Goal: Task Accomplishment & Management: Complete application form

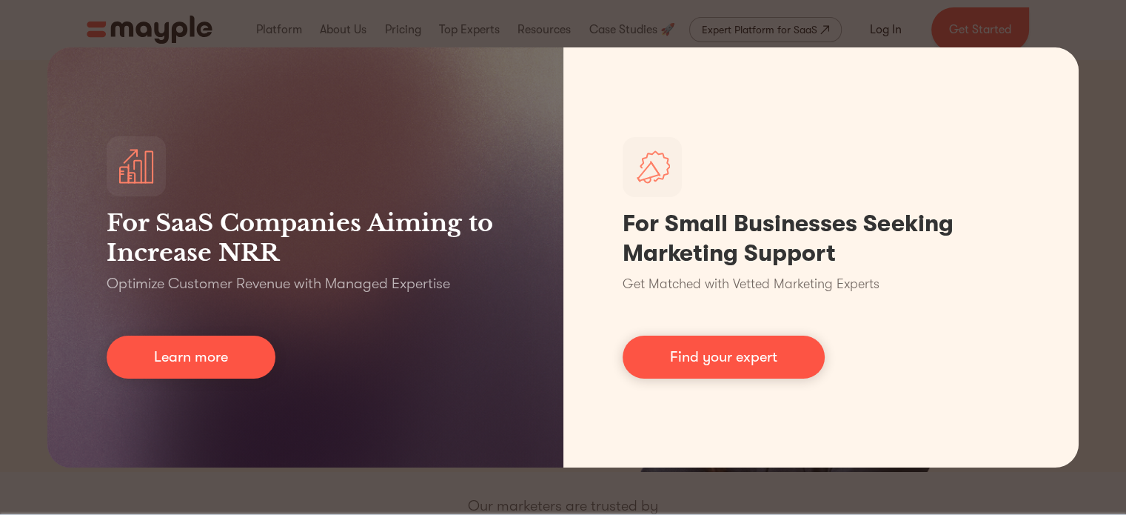
click at [1060, 33] on div "For SaaS Companies Aiming to Increase NRR Optimize Customer Revenue with Manage…" at bounding box center [563, 257] width 1126 height 515
click at [732, 481] on div "For SaaS Companies Aiming to Increase NRR Optimize Customer Revenue with Manage…" at bounding box center [563, 257] width 1126 height 515
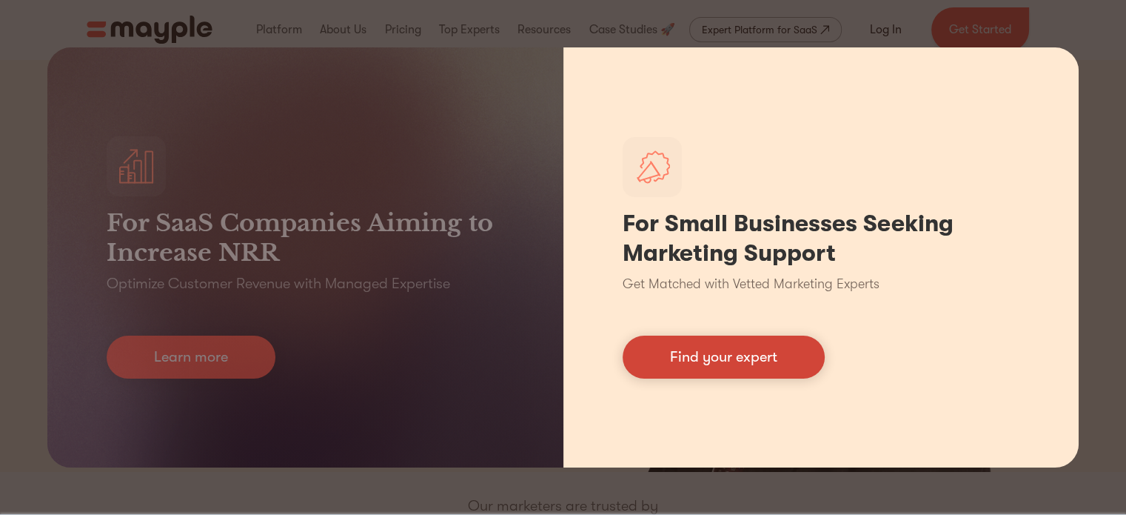
click at [680, 364] on link "Find your expert" at bounding box center [724, 356] width 202 height 43
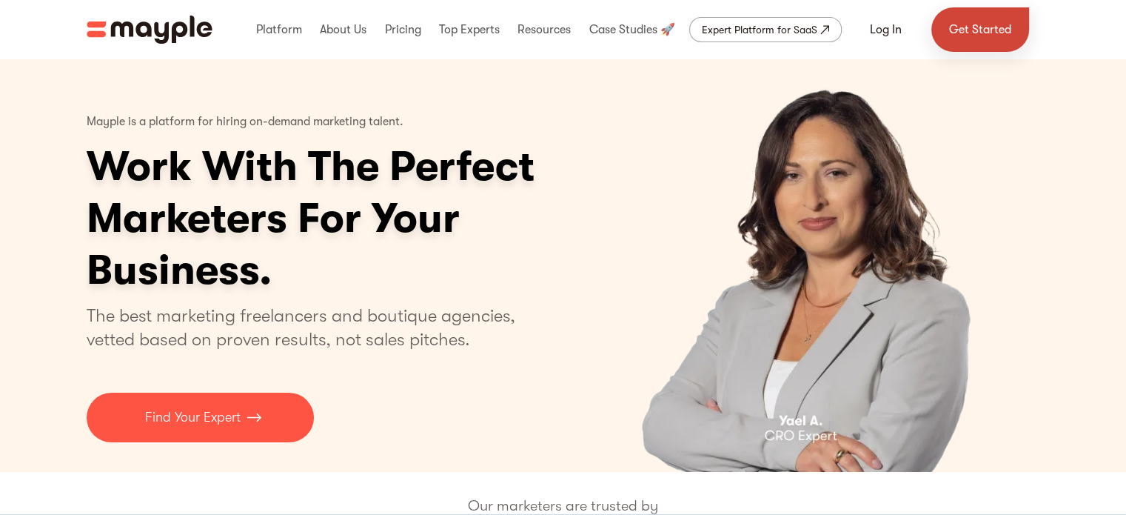
click at [998, 33] on link "Get Started" at bounding box center [981, 29] width 98 height 44
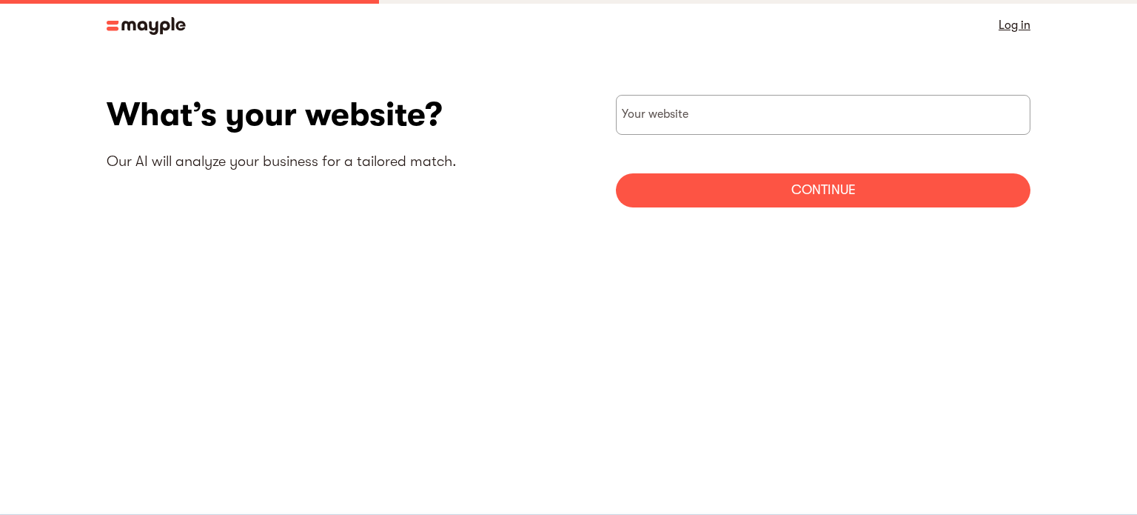
click at [136, 26] on img at bounding box center [146, 26] width 79 height 18
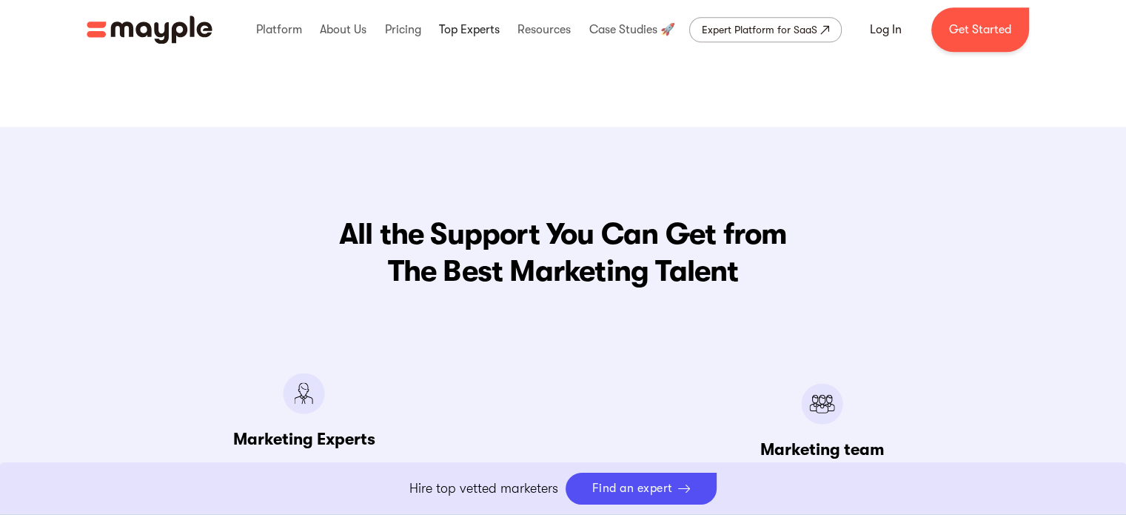
scroll to position [1566, 0]
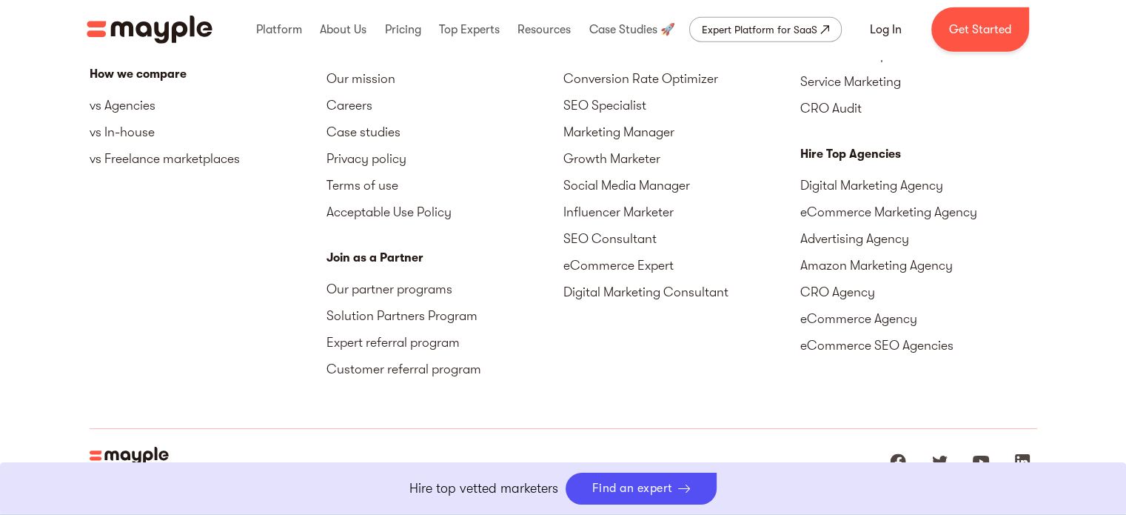
scroll to position [3872, 0]
click at [411, 337] on link "Expert referral program" at bounding box center [445, 340] width 237 height 27
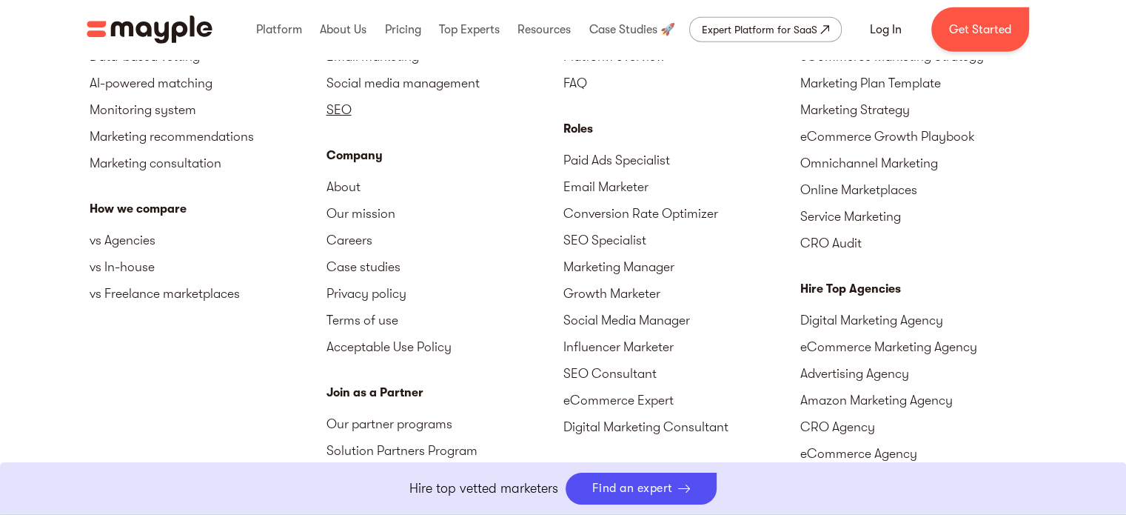
scroll to position [3752, 0]
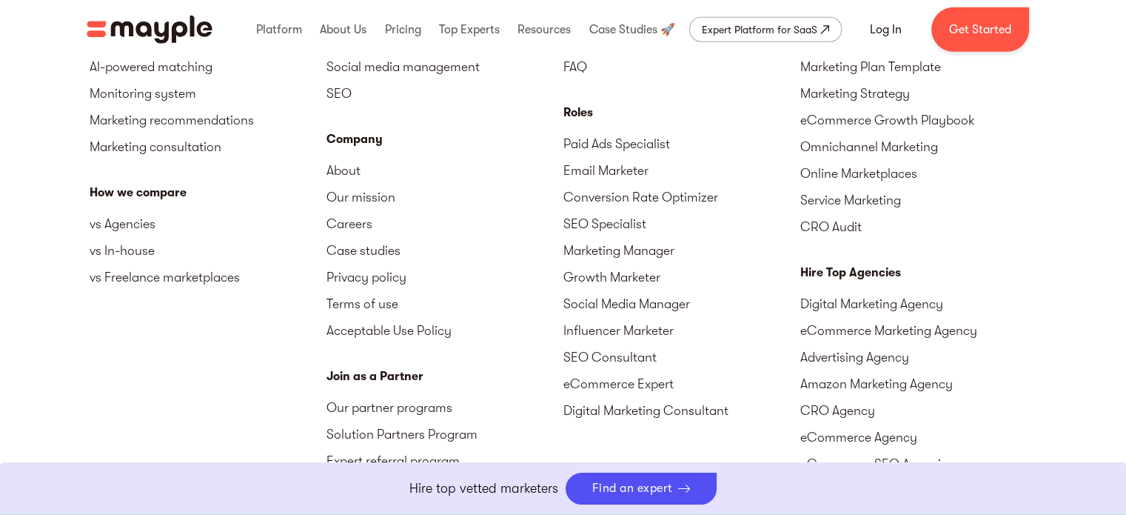
click at [766, 32] on div "Expert Platform for SaaS" at bounding box center [760, 30] width 116 height 18
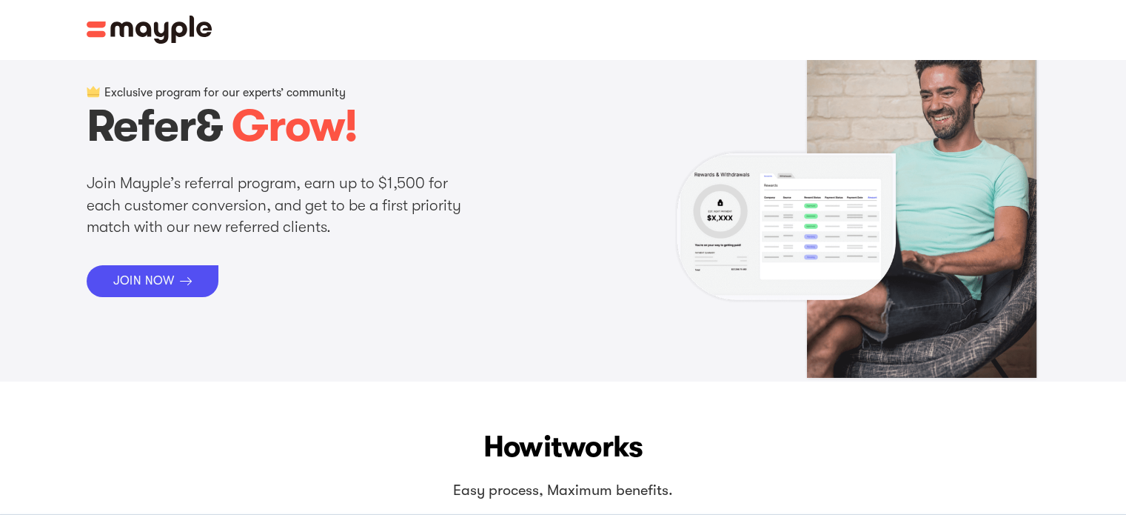
click at [104, 28] on img at bounding box center [150, 30] width 126 height 28
click at [95, 30] on img at bounding box center [150, 30] width 126 height 28
click at [143, 34] on img at bounding box center [150, 30] width 126 height 28
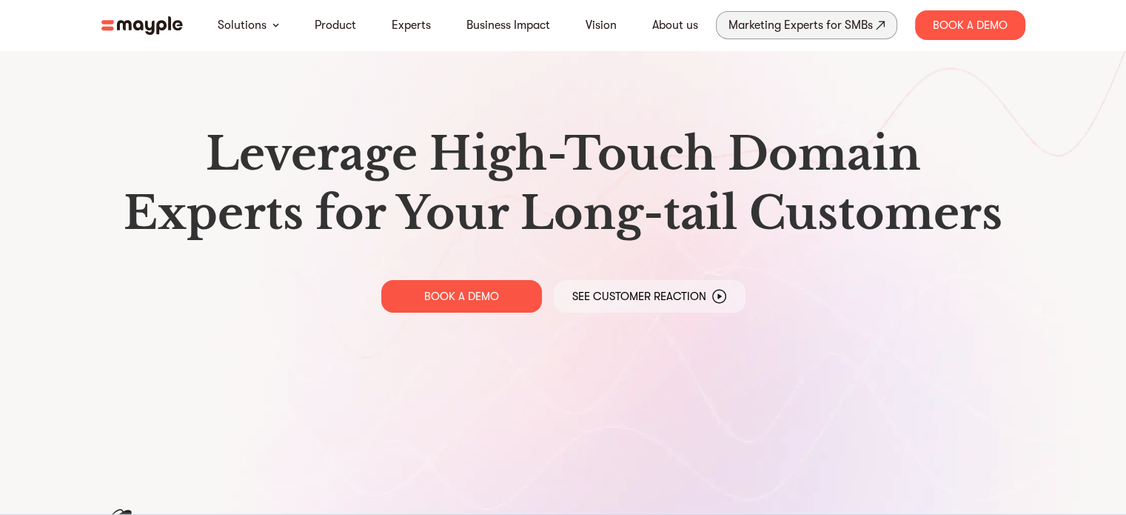
click at [790, 27] on div "Marketing Experts for SMBs" at bounding box center [801, 25] width 144 height 21
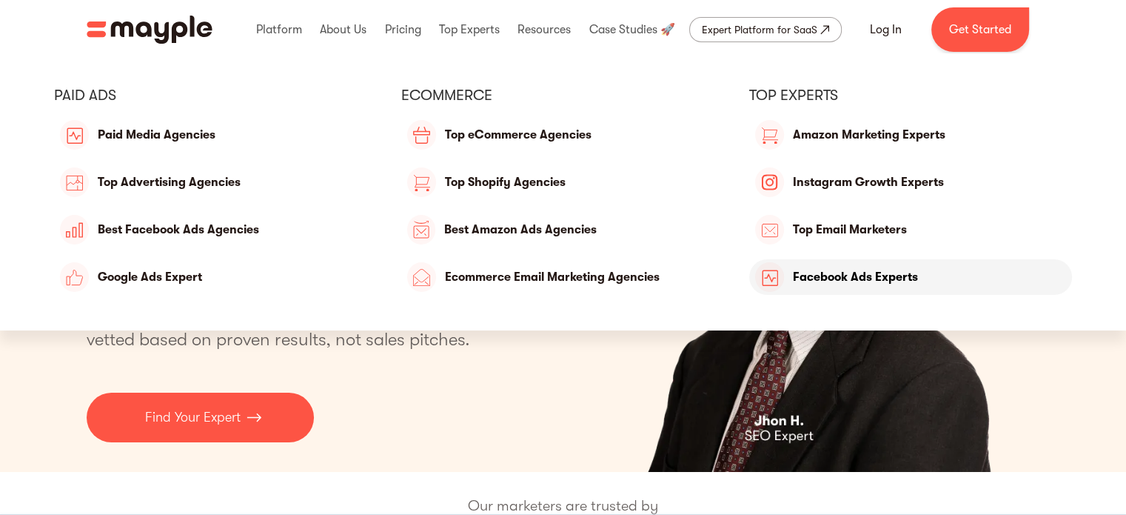
click at [832, 281] on link "Facebook Ads Experts" at bounding box center [911, 277] width 324 height 36
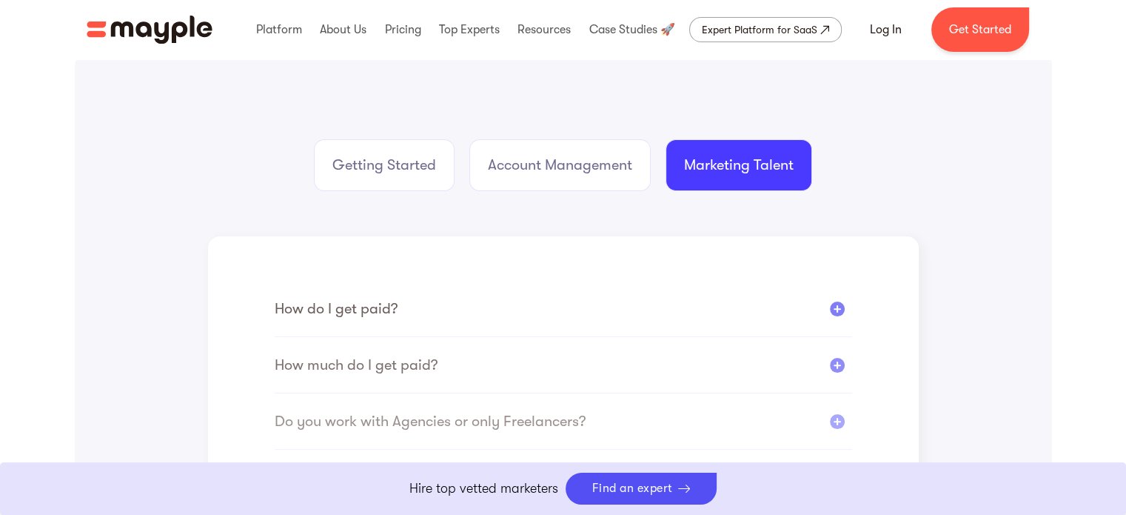
scroll to position [252, 0]
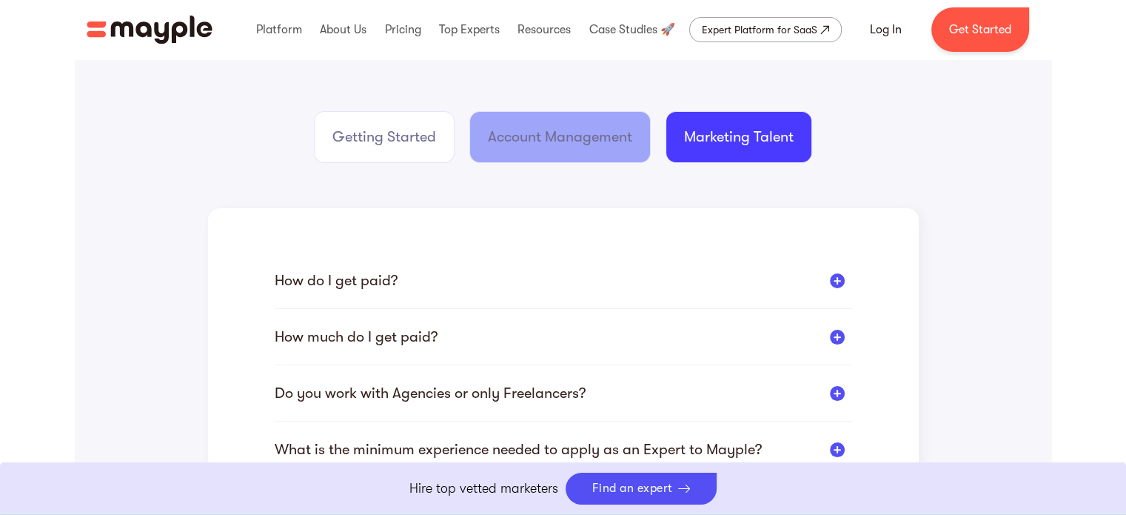
click at [555, 156] on link "Account Management" at bounding box center [560, 137] width 181 height 52
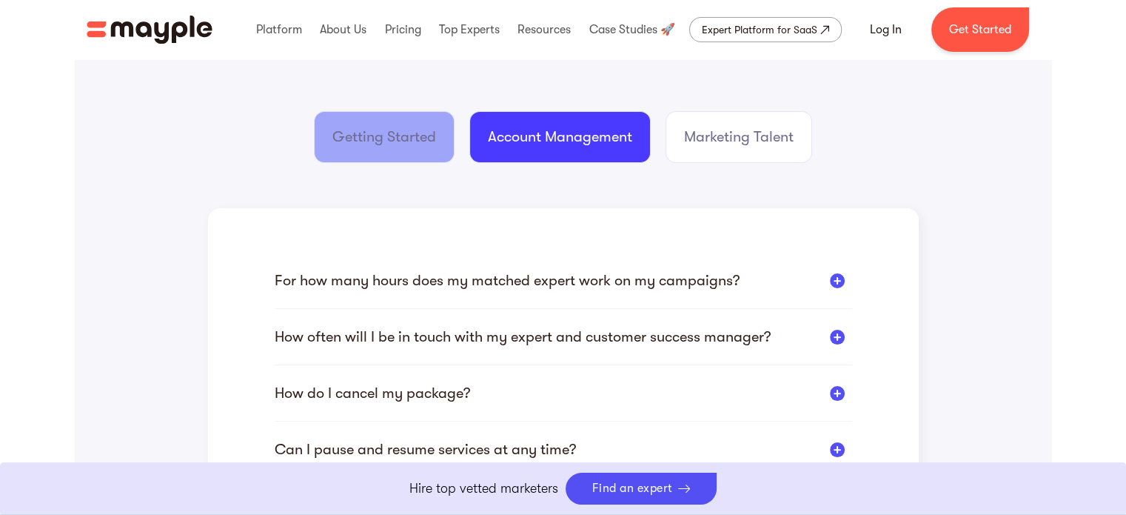
click at [446, 150] on link "Getting Started" at bounding box center [384, 137] width 141 height 52
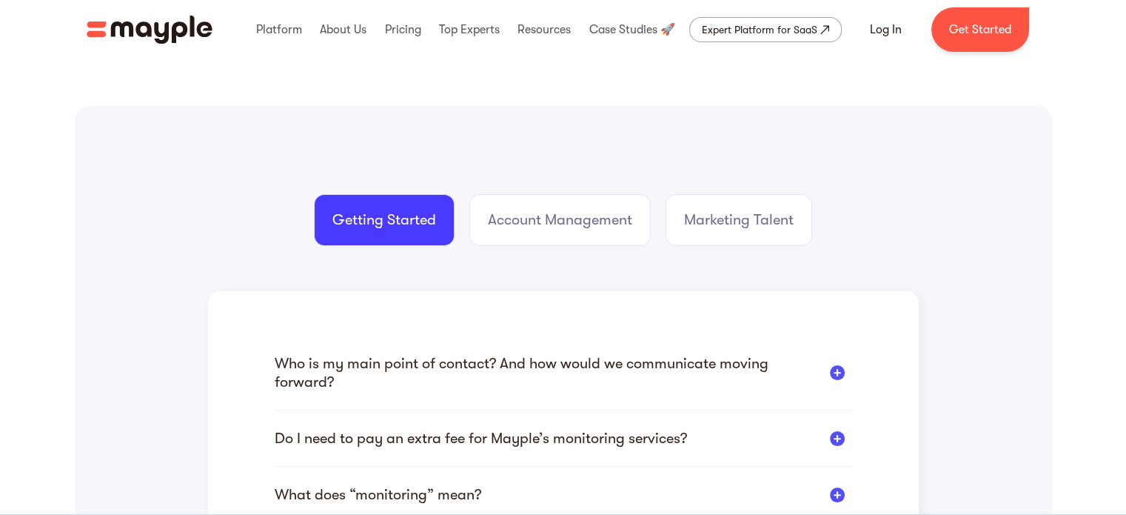
scroll to position [157, 0]
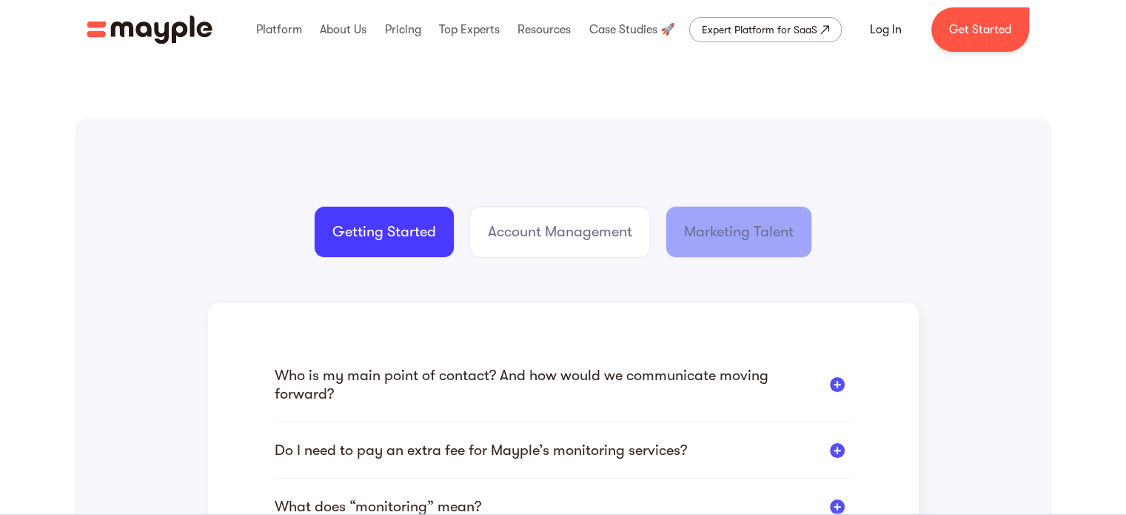
click at [725, 227] on div "Marketing Talent" at bounding box center [739, 231] width 110 height 21
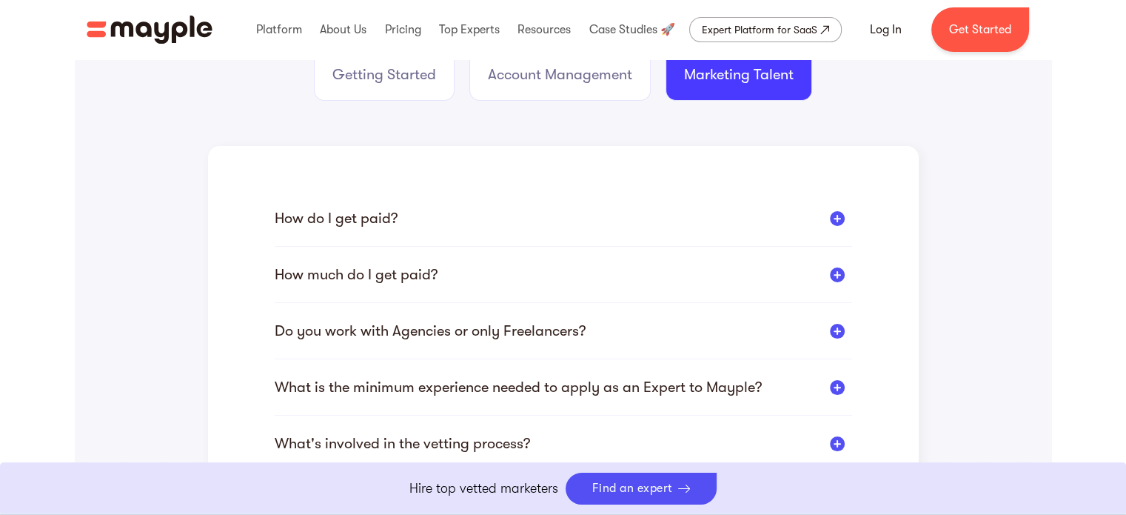
scroll to position [314, 0]
click at [841, 217] on div at bounding box center [837, 218] width 15 height 15
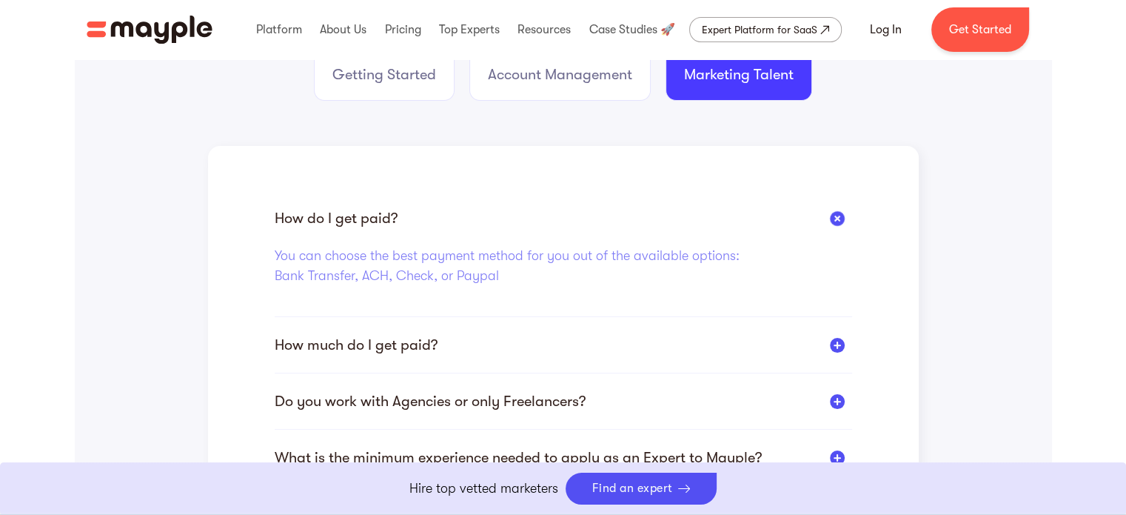
click at [841, 217] on div at bounding box center [836, 217] width 21 height 21
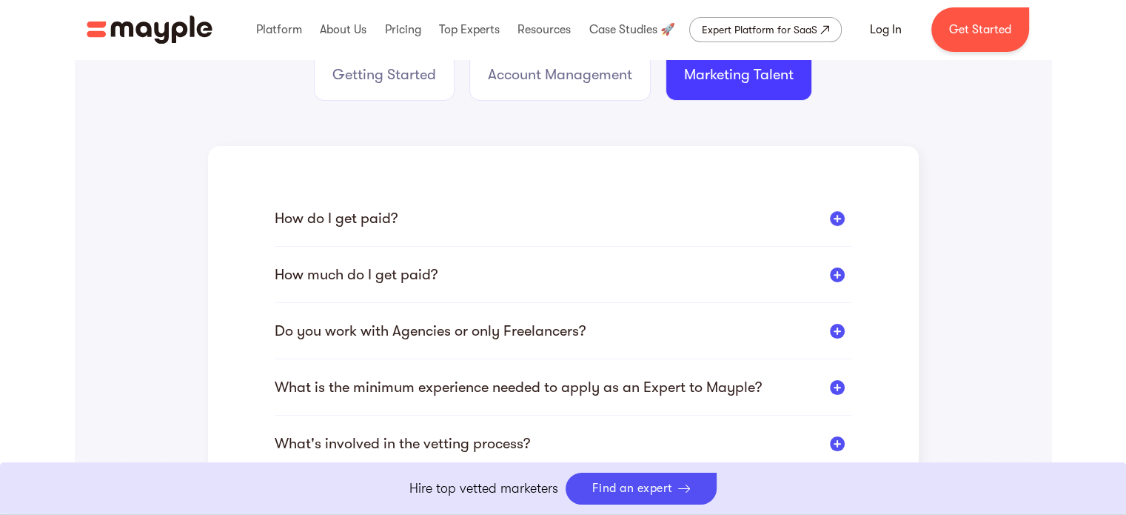
click at [838, 266] on div "How much do I get paid?" at bounding box center [564, 274] width 578 height 19
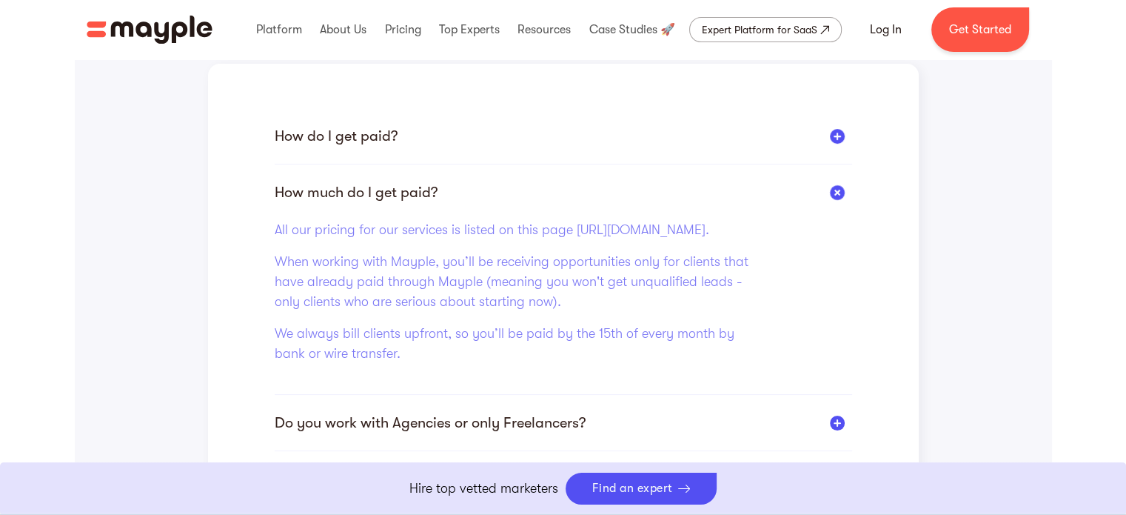
scroll to position [397, 0]
click at [843, 191] on div at bounding box center [836, 191] width 21 height 21
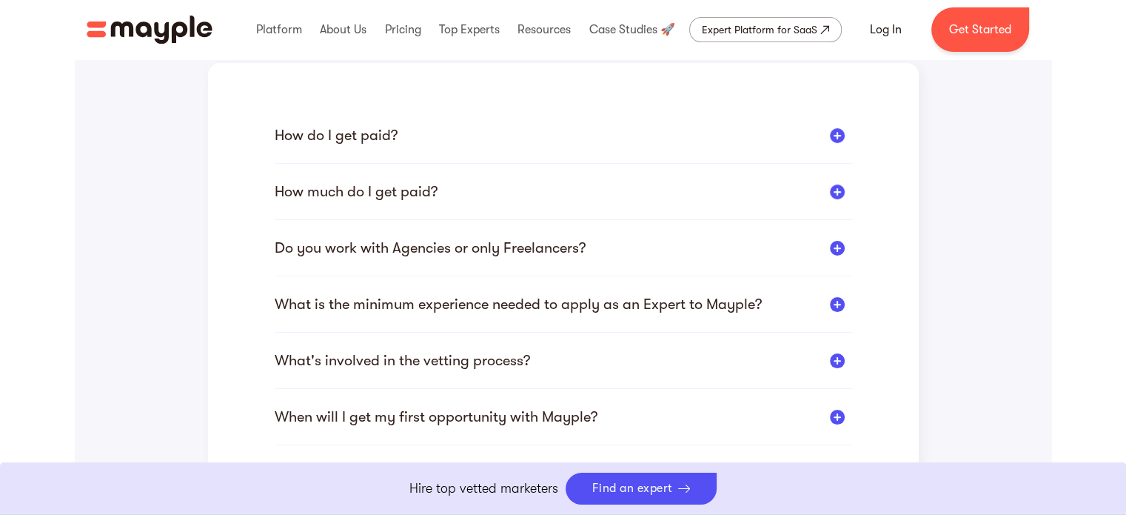
click at [839, 248] on div at bounding box center [837, 248] width 15 height 15
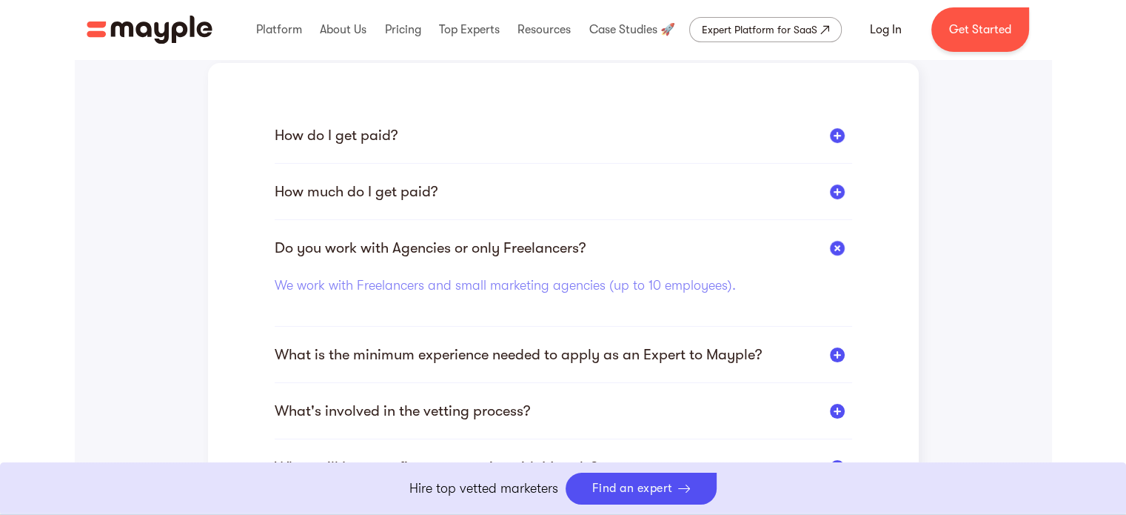
click at [839, 248] on div at bounding box center [836, 247] width 21 height 21
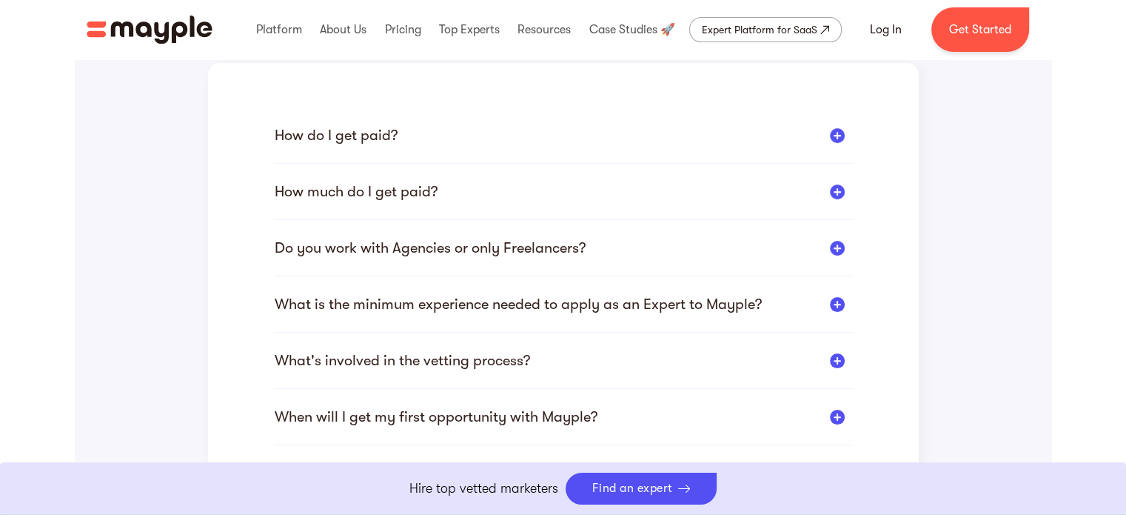
click at [830, 303] on div at bounding box center [837, 304] width 15 height 15
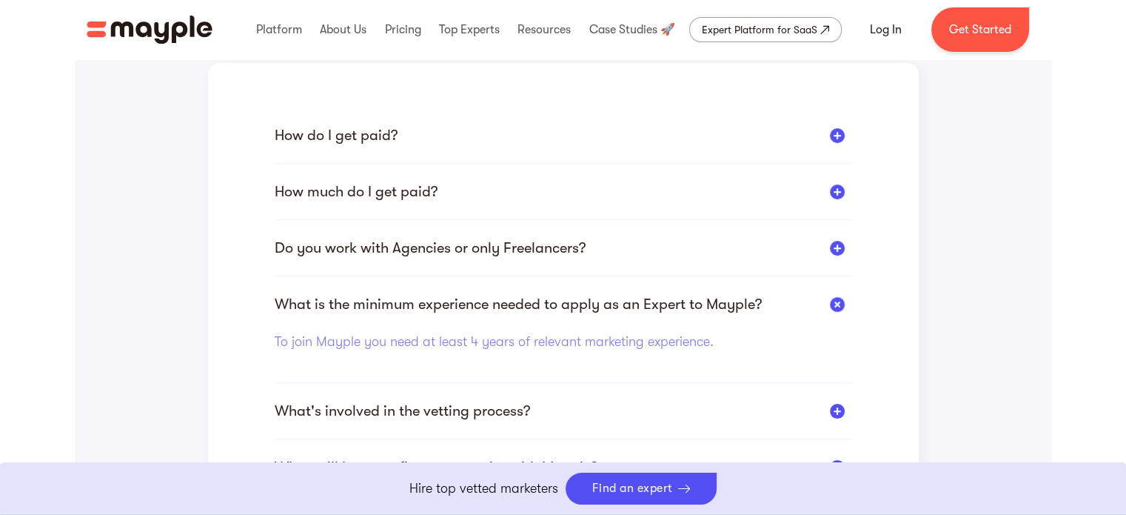
click at [837, 304] on div at bounding box center [836, 303] width 21 height 21
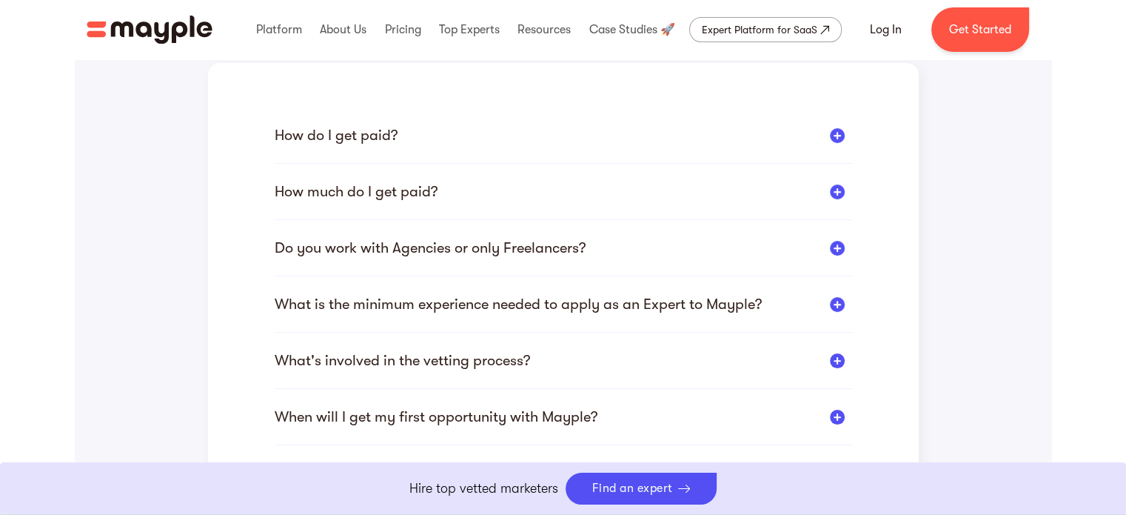
click at [835, 361] on div at bounding box center [837, 360] width 15 height 15
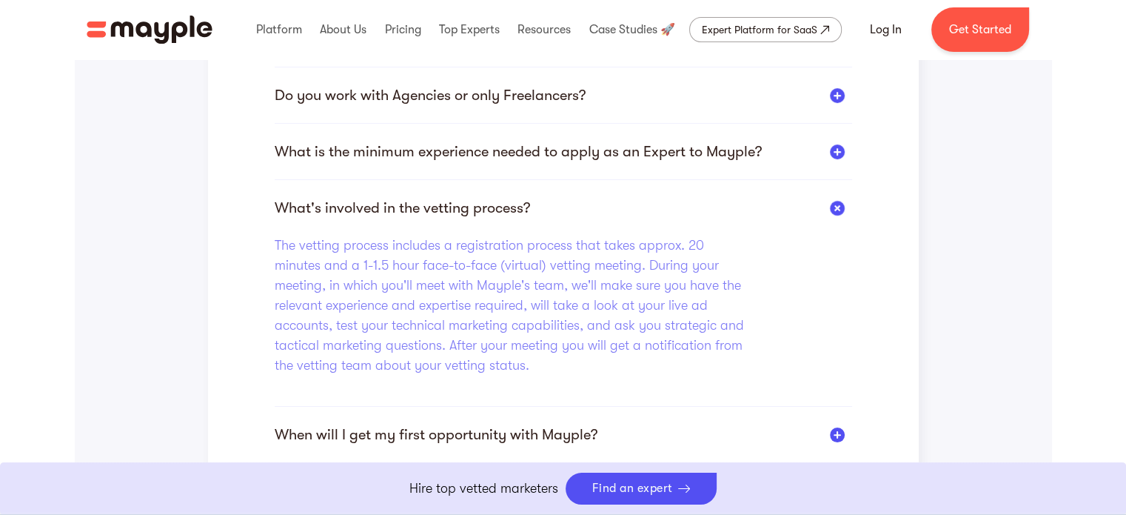
scroll to position [554, 0]
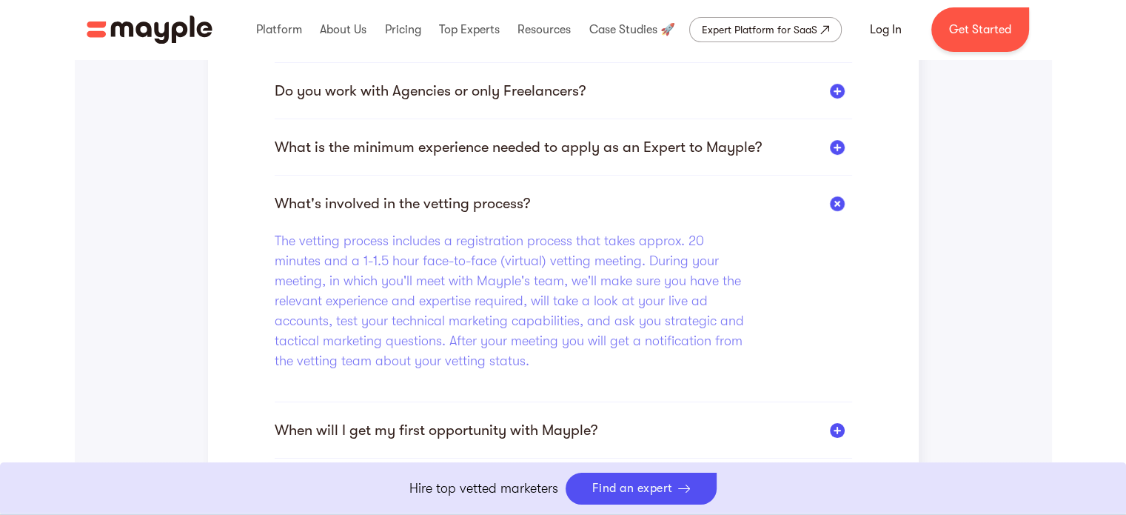
click at [829, 203] on div at bounding box center [836, 203] width 21 height 21
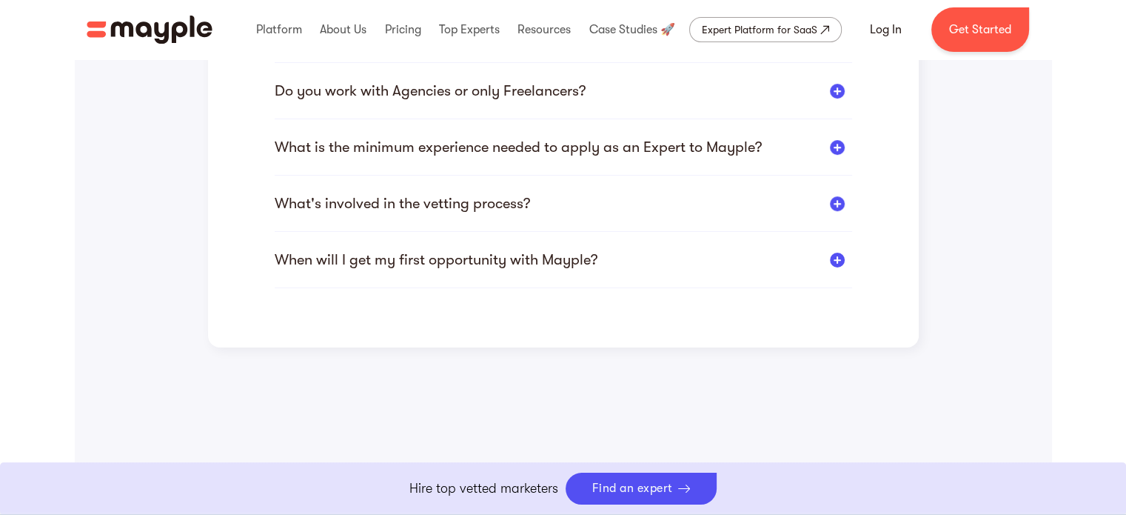
click at [836, 258] on div at bounding box center [837, 260] width 15 height 15
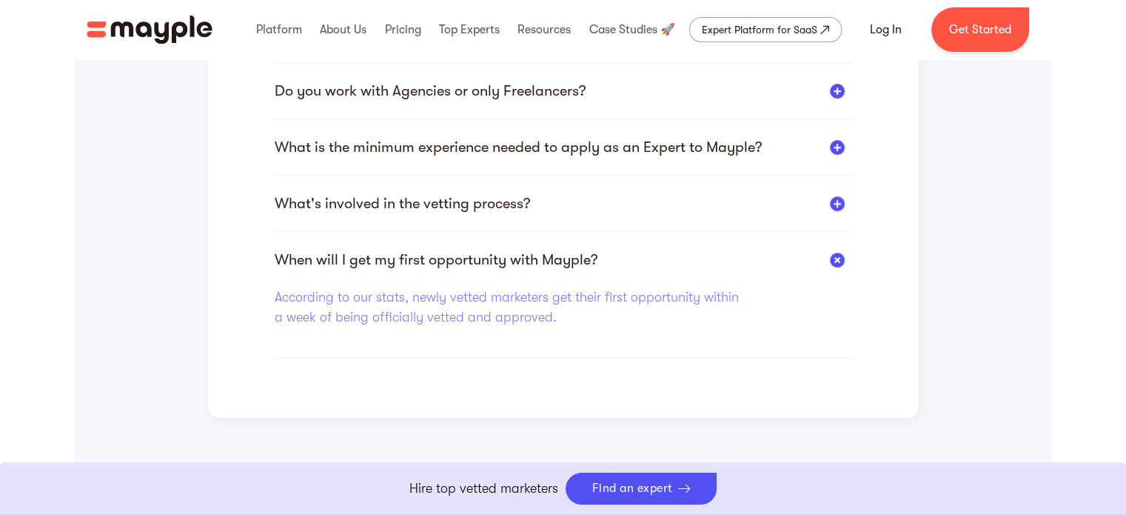
click at [836, 258] on div at bounding box center [836, 259] width 21 height 21
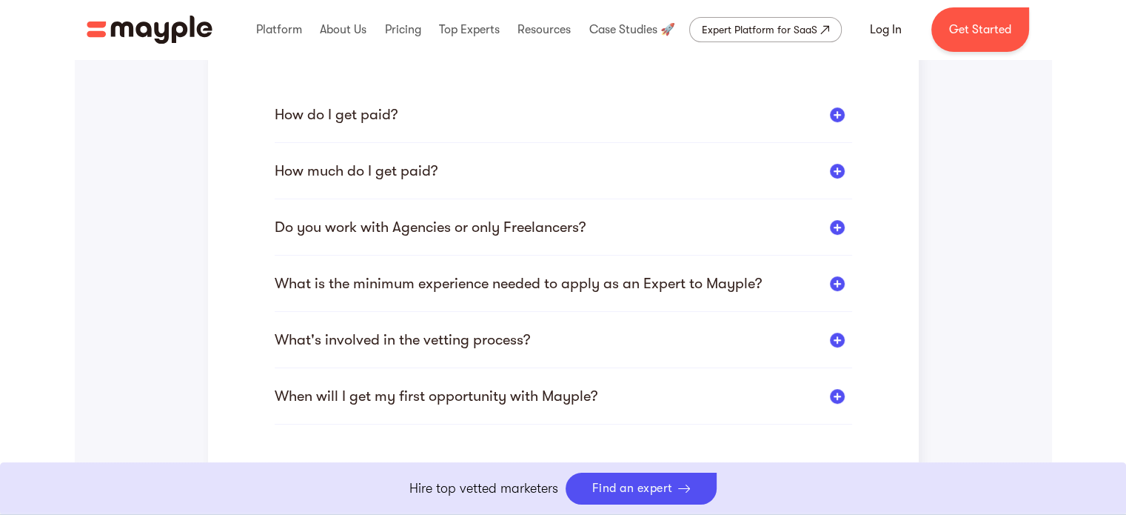
scroll to position [418, 0]
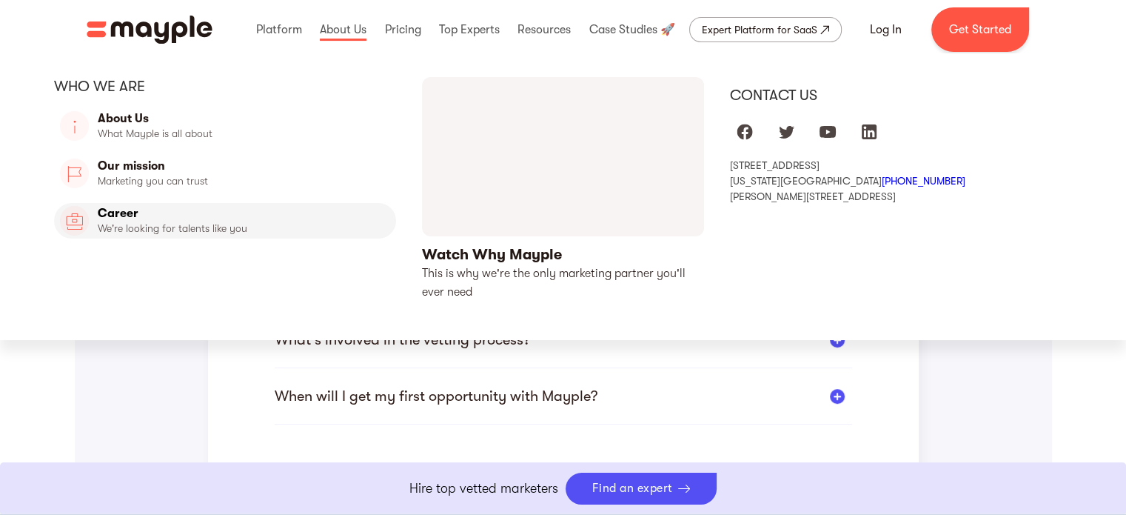
click at [123, 212] on link "Career" at bounding box center [225, 221] width 343 height 36
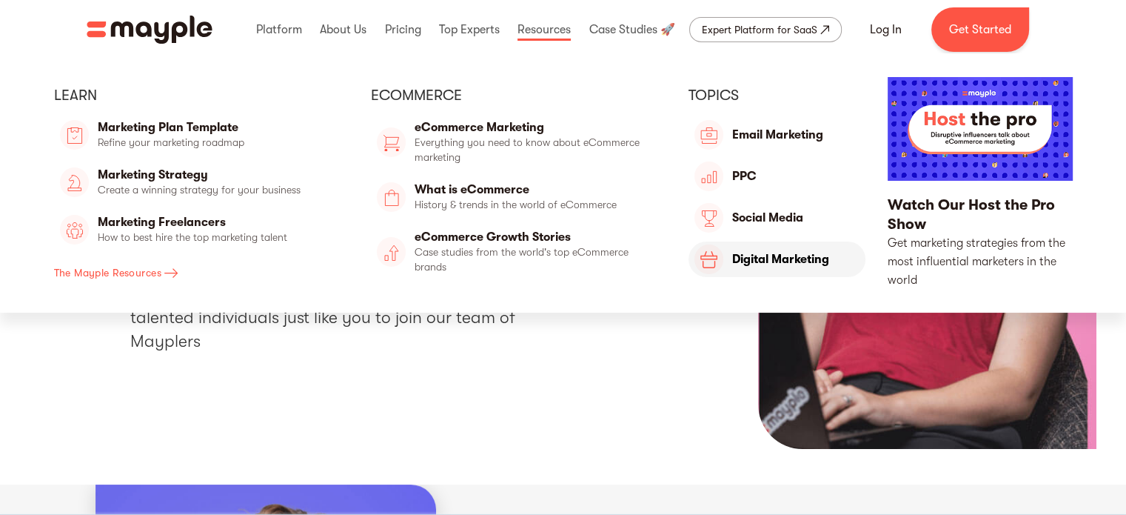
click at [754, 263] on link "Ecommerce" at bounding box center [777, 259] width 177 height 36
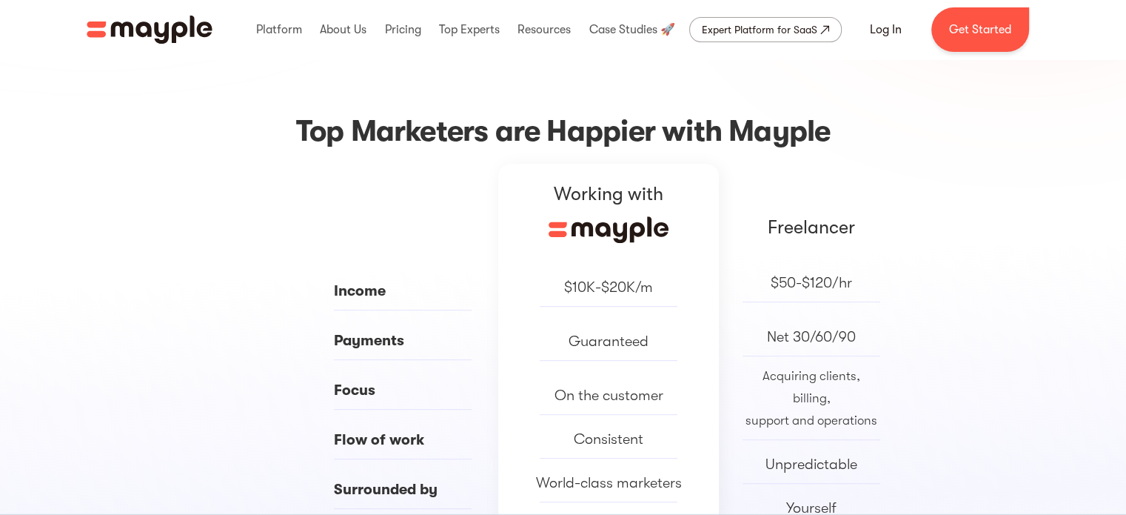
scroll to position [592, 0]
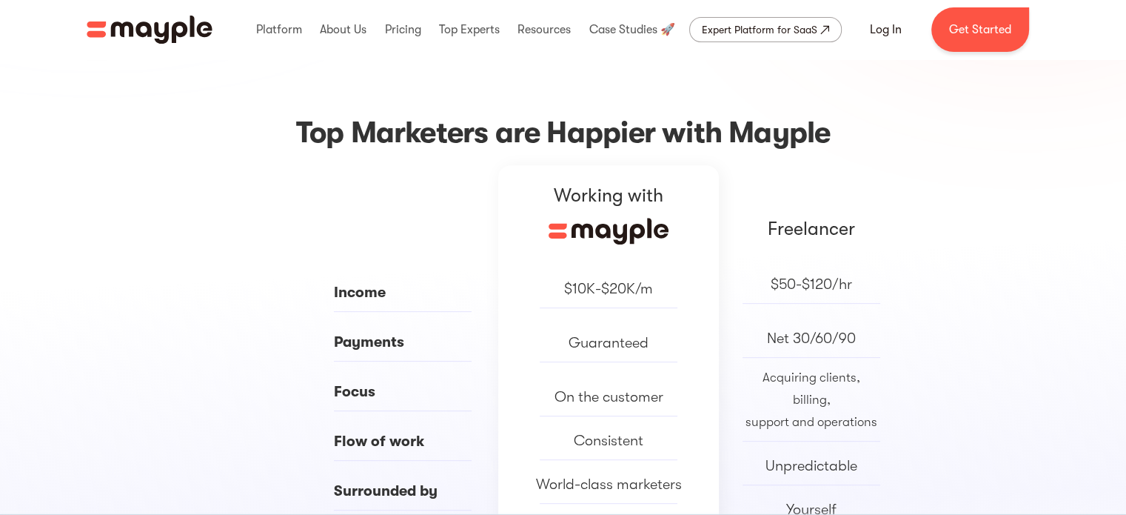
click at [803, 207] on div "Freelancer $50-$120/hr Net 30/60/90 Acquiring clients, billing, support and ope…" at bounding box center [811, 398] width 185 height 467
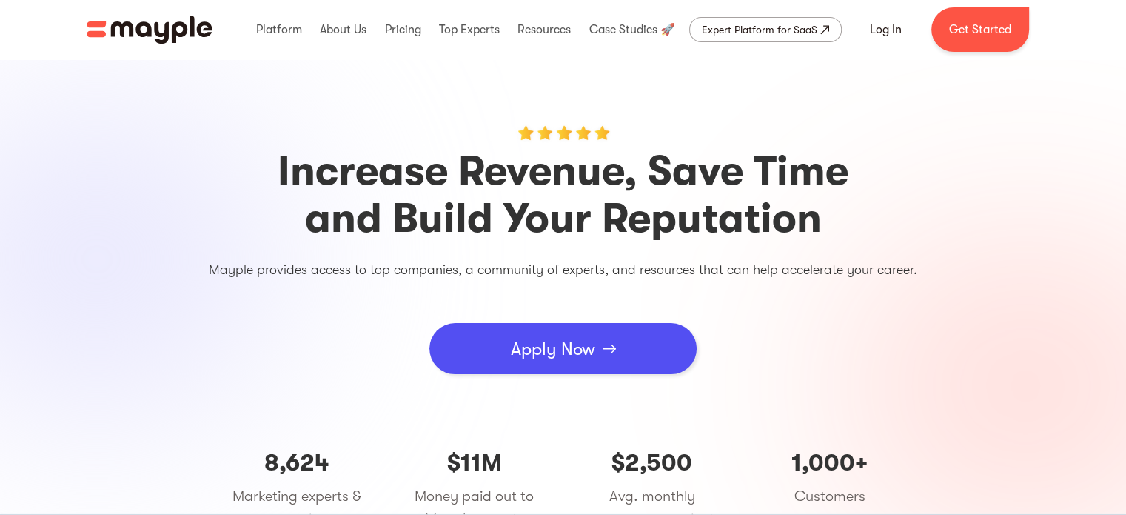
scroll to position [30, 0]
click at [658, 341] on link "Apply Now" at bounding box center [563, 348] width 267 height 51
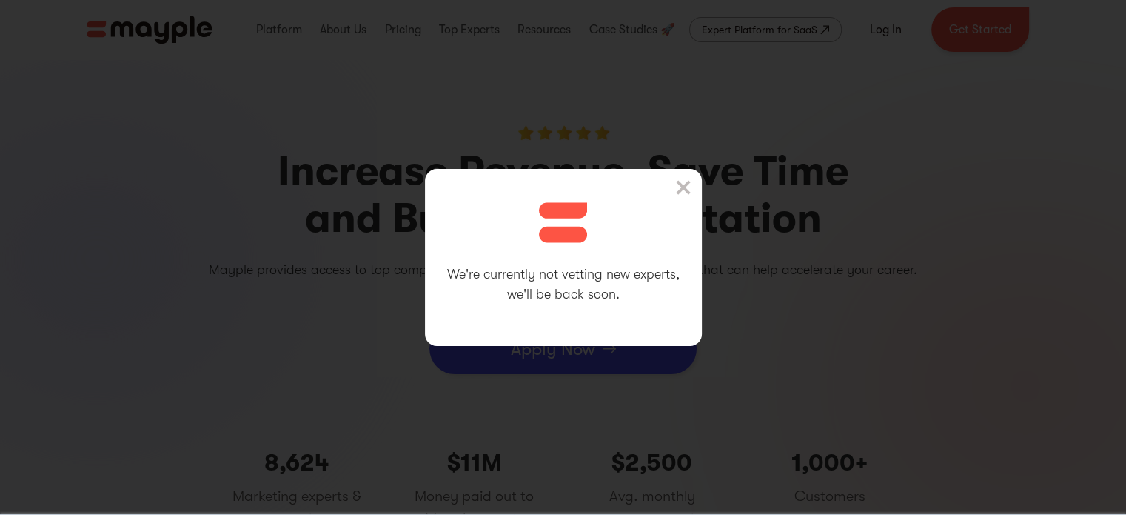
click at [610, 353] on div "We're currently not vetting new experts, we'll be back soon." at bounding box center [563, 257] width 1126 height 515
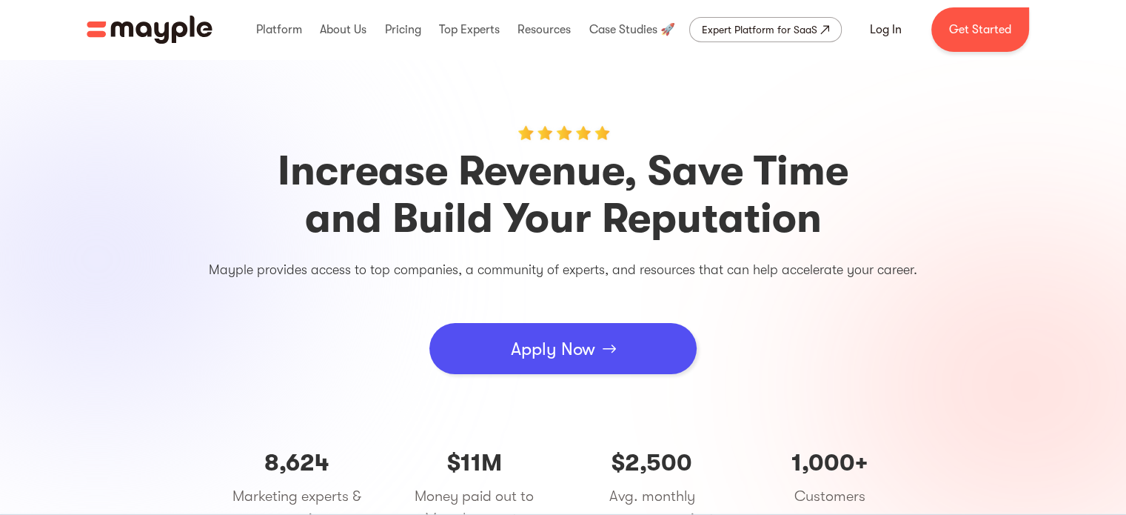
click at [610, 365] on link "Apply Now" at bounding box center [563, 348] width 267 height 51
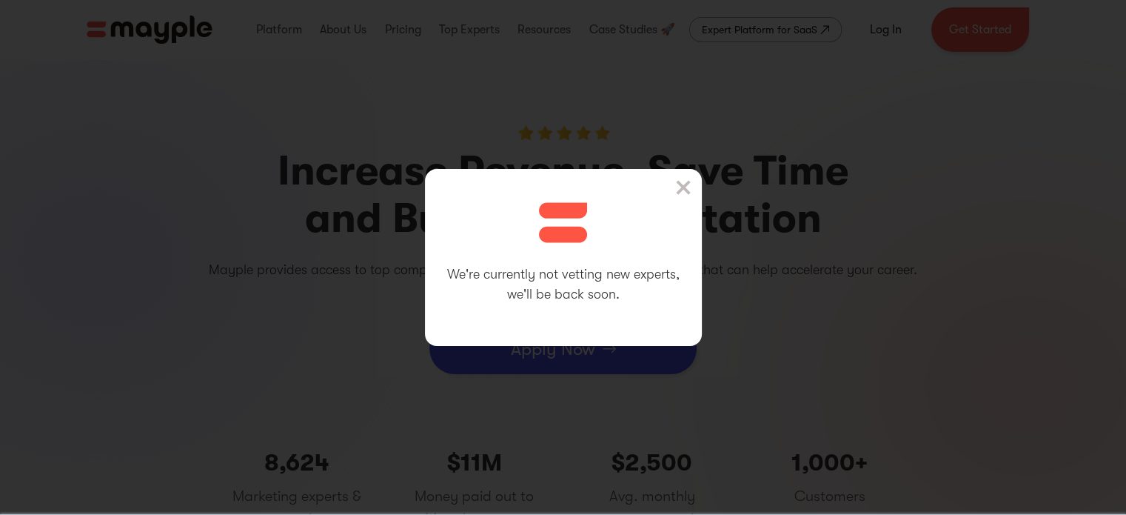
click at [686, 184] on img at bounding box center [683, 187] width 15 height 15
